Goal: Book appointment/travel/reservation

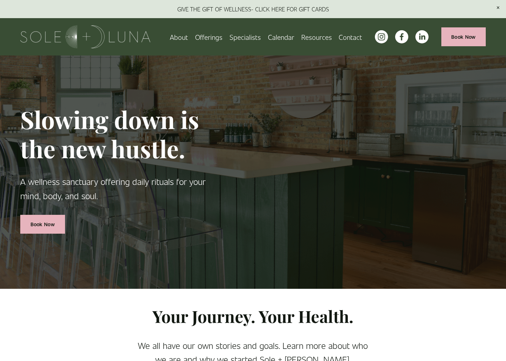
scroll to position [0, 0]
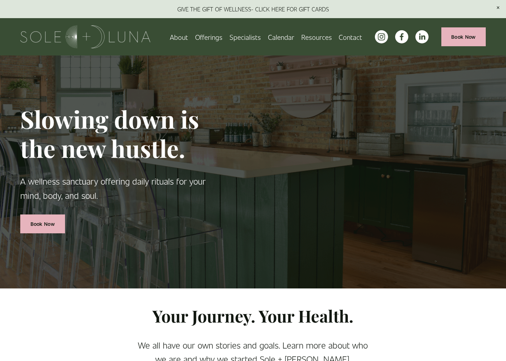
click at [0, 0] on span "Wellness Experiences" at bounding box center [0, 0] width 0 height 0
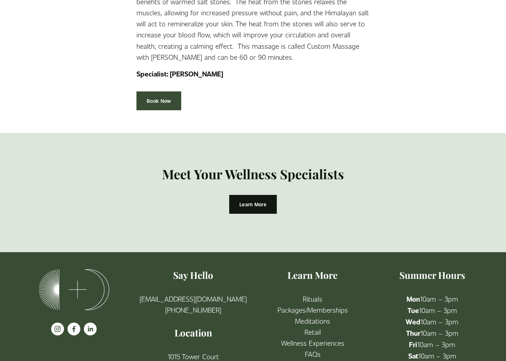
scroll to position [1584, 0]
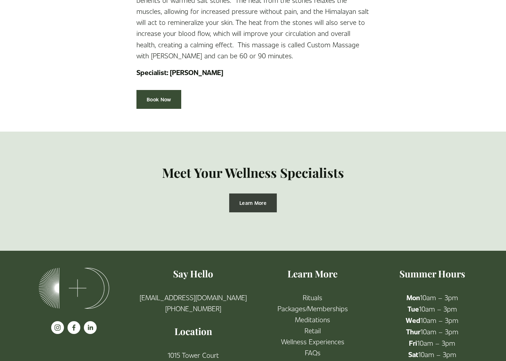
click at [257, 193] on link "Learn More" at bounding box center [252, 202] width 47 height 19
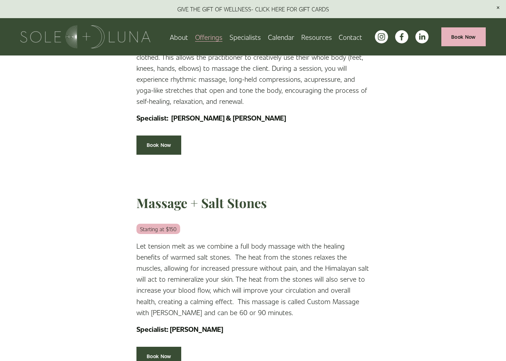
scroll to position [1327, 0]
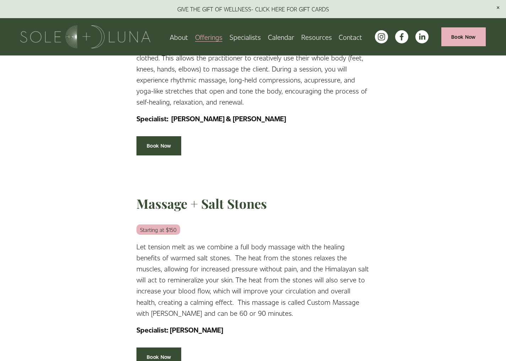
click at [286, 35] on link "Calendar" at bounding box center [281, 37] width 26 height 12
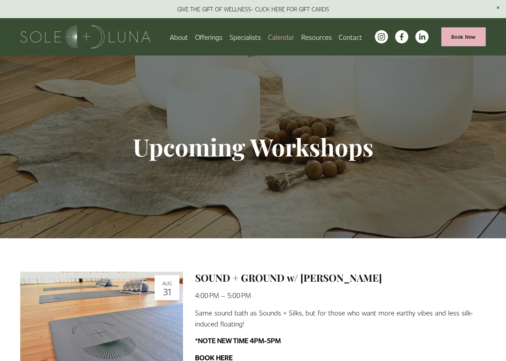
click at [473, 37] on link "Book Now" at bounding box center [463, 36] width 45 height 19
